Goal: Transaction & Acquisition: Purchase product/service

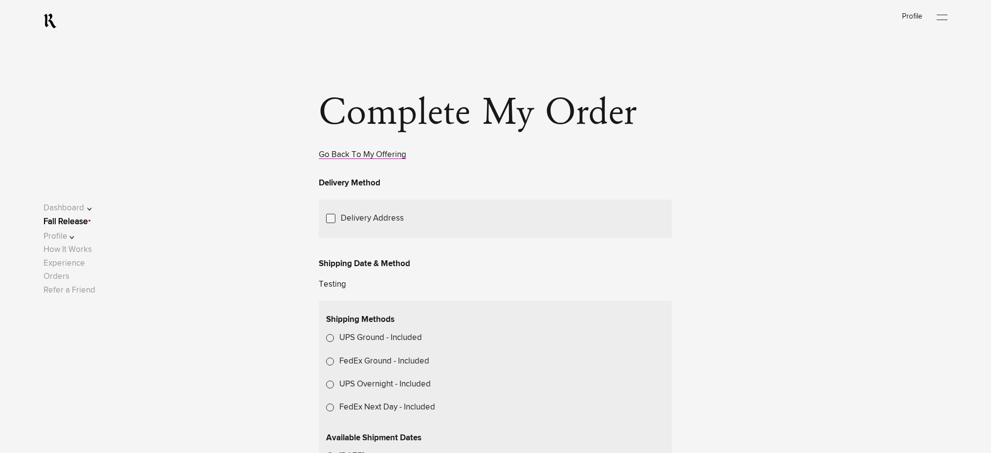
scroll to position [400, 0]
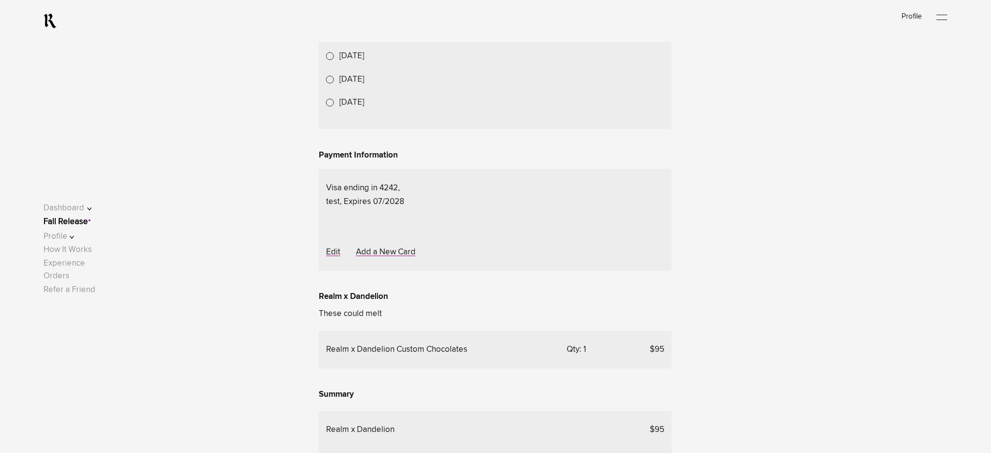
click at [78, 223] on link "Fall Release" at bounding box center [66, 222] width 44 height 8
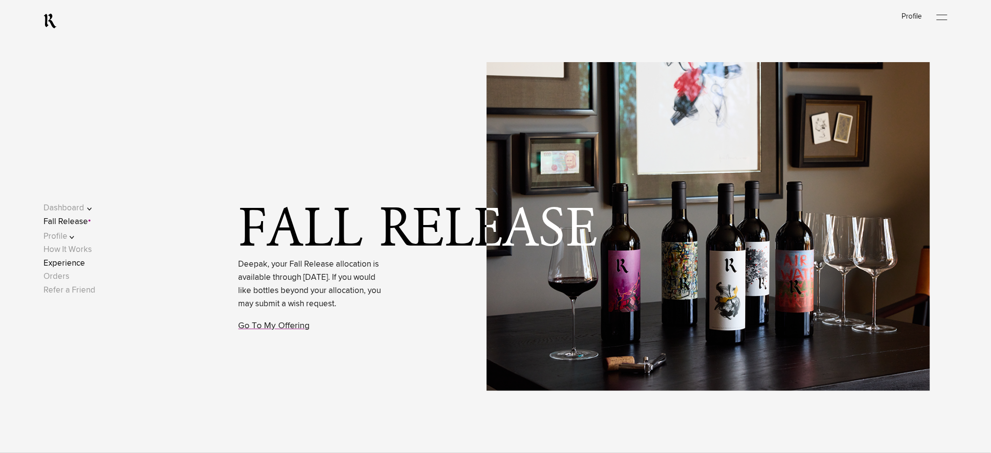
click at [71, 265] on link "Experience" at bounding box center [65, 263] width 42 height 8
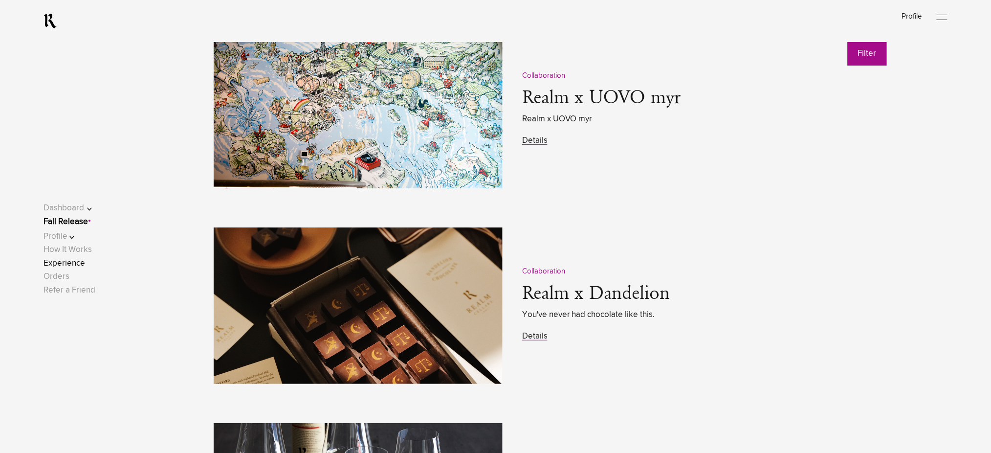
scroll to position [1304, 0]
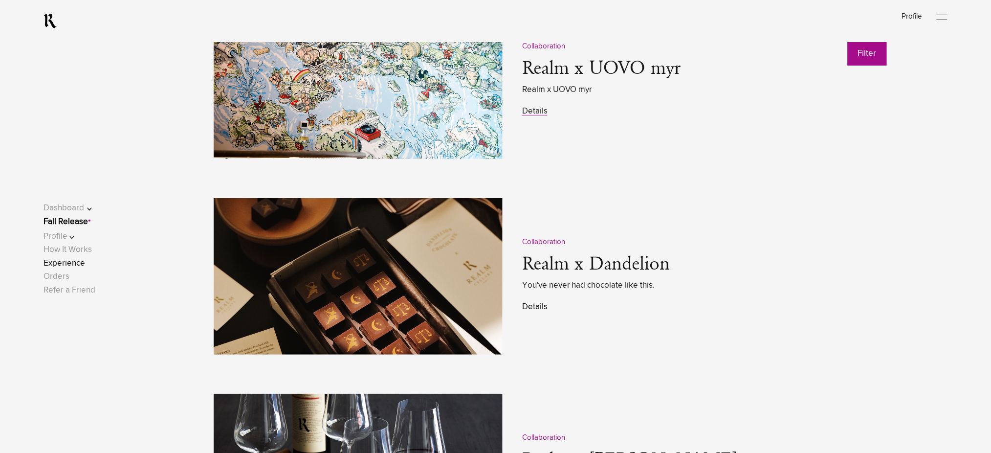
click at [526, 306] on link "Details" at bounding box center [534, 307] width 25 height 8
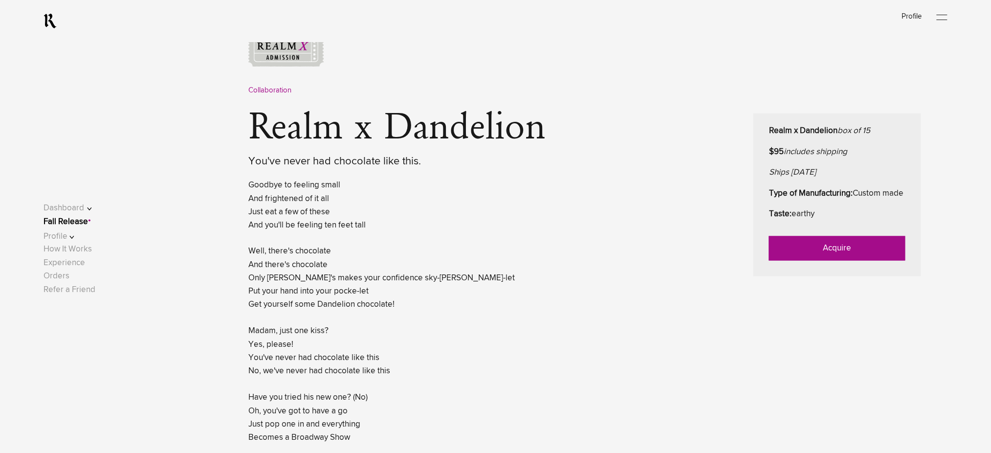
scroll to position [456, 0]
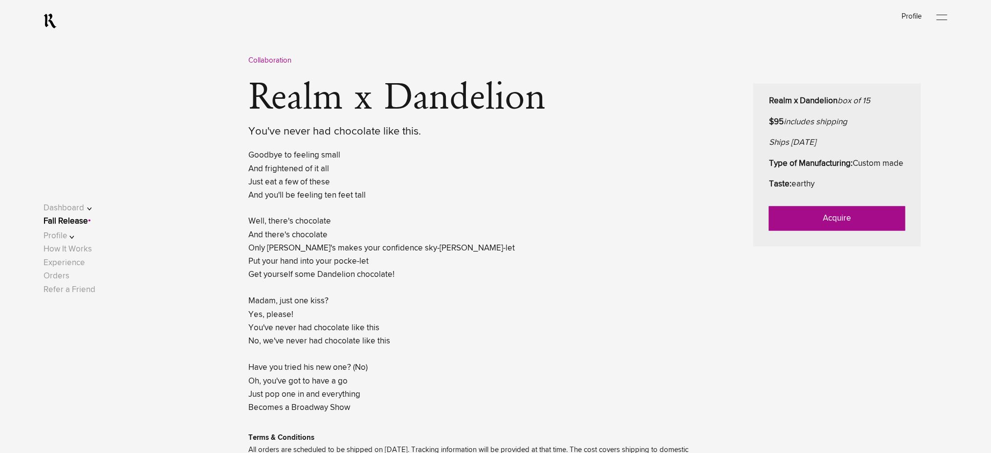
click at [792, 231] on link "Acquire" at bounding box center [837, 218] width 136 height 24
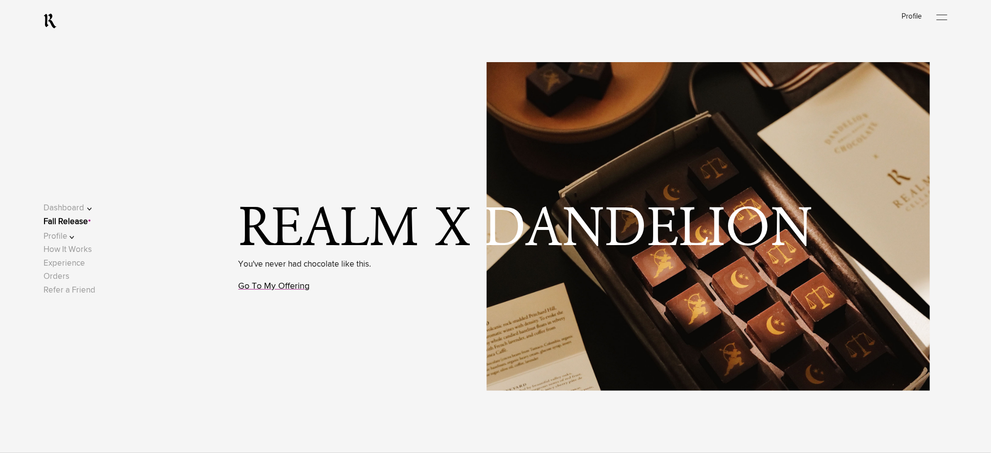
click at [274, 288] on link "Go To My Offering" at bounding box center [274, 286] width 71 height 9
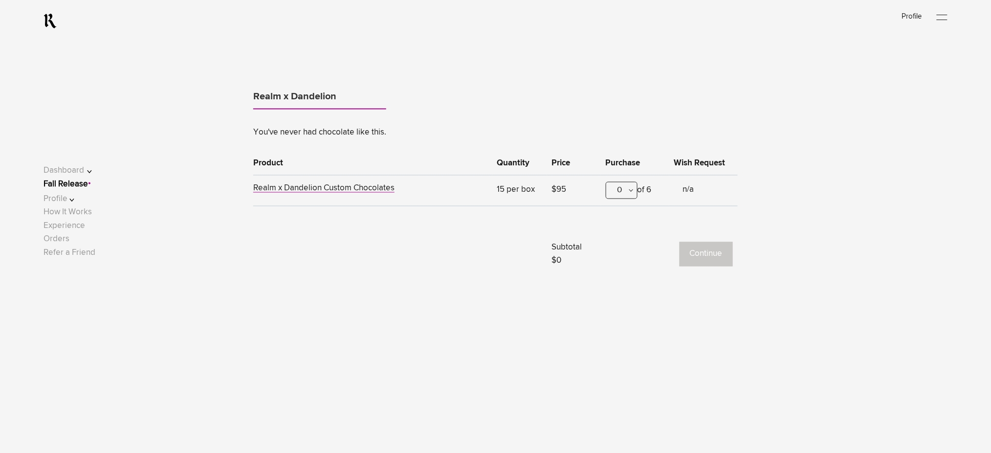
scroll to position [608, 0]
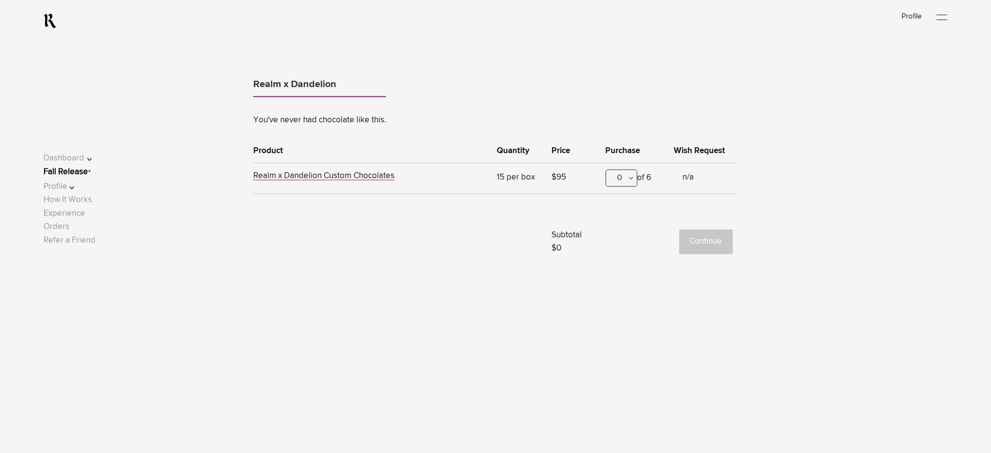
click at [614, 182] on div "0" at bounding box center [622, 178] width 32 height 17
drag, startPoint x: 615, startPoint y: 222, endPoint x: 699, endPoint y: 231, distance: 85.1
click at [615, 222] on div "1" at bounding box center [621, 226] width 31 height 24
click at [708, 242] on button "Continue" at bounding box center [706, 242] width 53 height 24
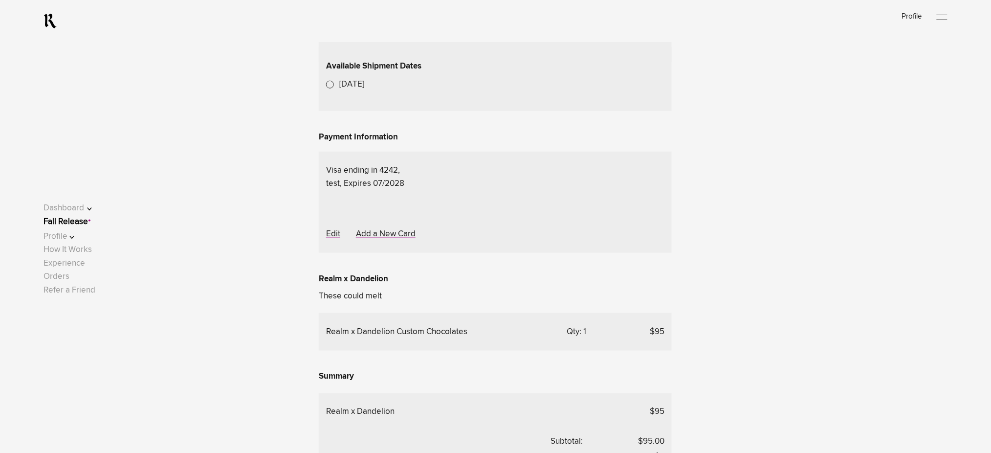
scroll to position [334, 0]
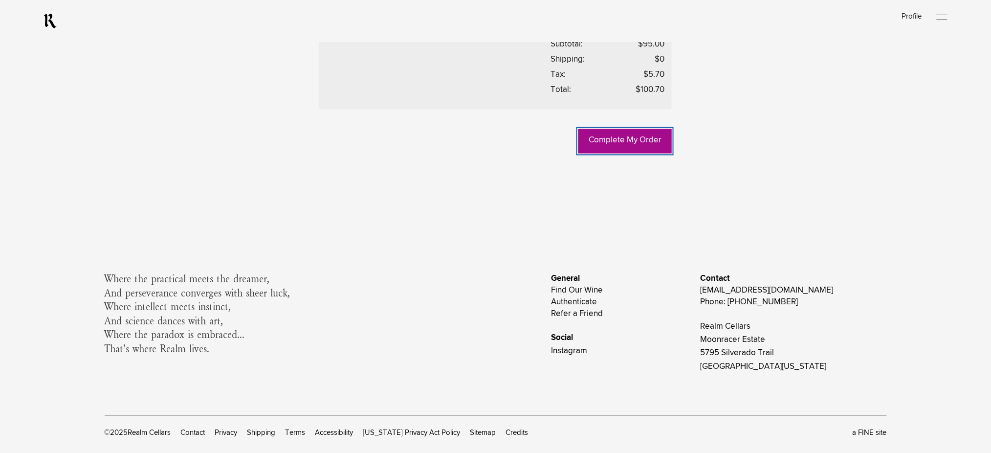
click at [636, 154] on link "Complete My Order" at bounding box center [624, 141] width 93 height 24
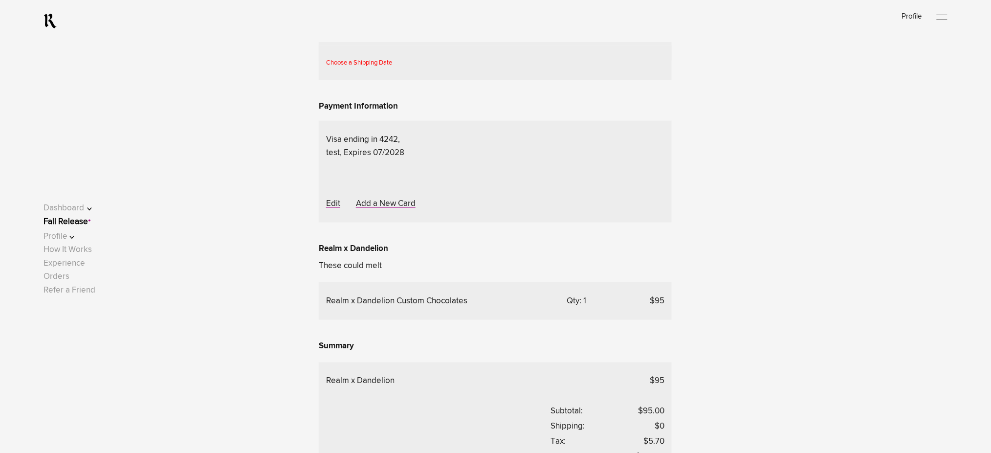
scroll to position [294, 0]
